Goal: Find contact information: Find contact information

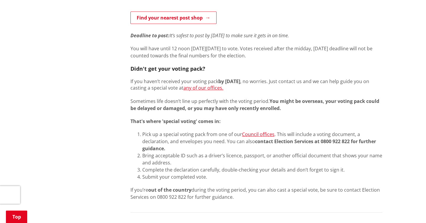
scroll to position [401, 0]
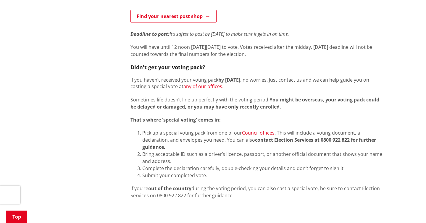
click at [217, 84] on link "any of our offices." at bounding box center [203, 86] width 40 height 7
click at [251, 132] on link "Council offices" at bounding box center [258, 132] width 33 height 7
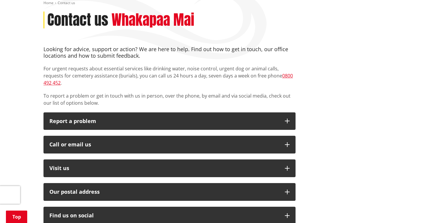
scroll to position [74, 0]
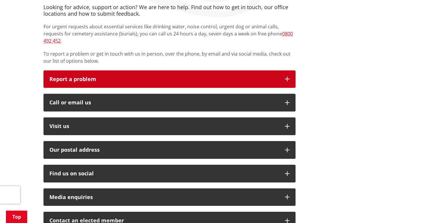
scroll to position [119, 0]
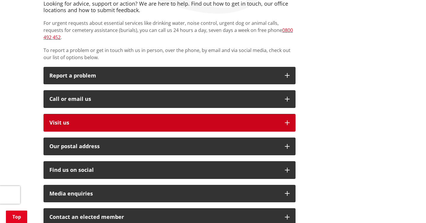
click at [135, 114] on button "Visit us" at bounding box center [169, 123] width 252 height 18
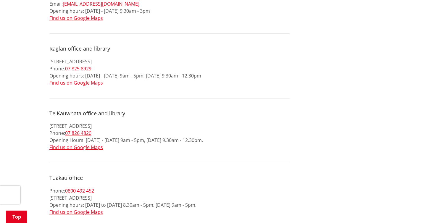
scroll to position [566, 0]
